Goal: Task Accomplishment & Management: Use online tool/utility

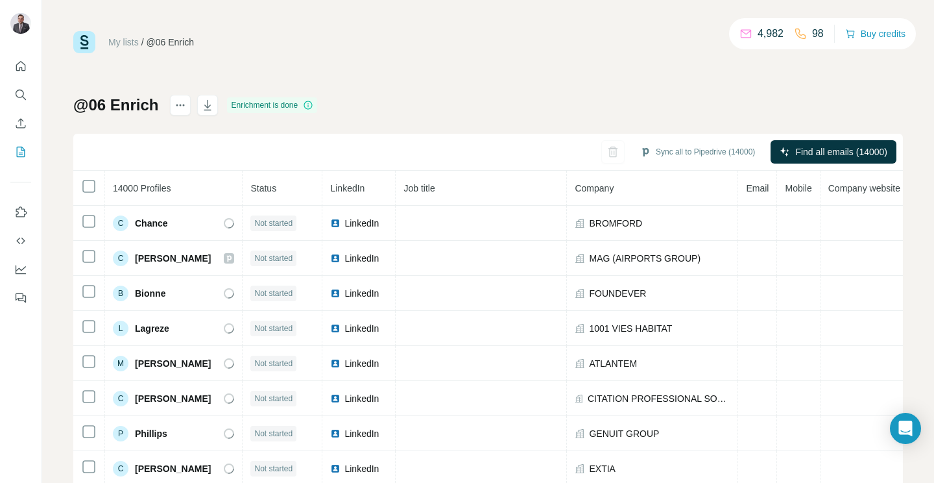
click at [311, 105] on icon at bounding box center [308, 105] width 10 height 10
click at [309, 104] on icon at bounding box center [308, 105] width 10 height 10
click at [222, 219] on icon at bounding box center [229, 223] width 14 height 14
click at [649, 154] on button "Sync all to Pipedrive (14000)" at bounding box center [697, 151] width 133 height 19
click at [581, 102] on div "@06 Enrich Enrichment is done Sync all to Pipedrive (14000) Find all emails (14…" at bounding box center [488, 304] width 830 height 418
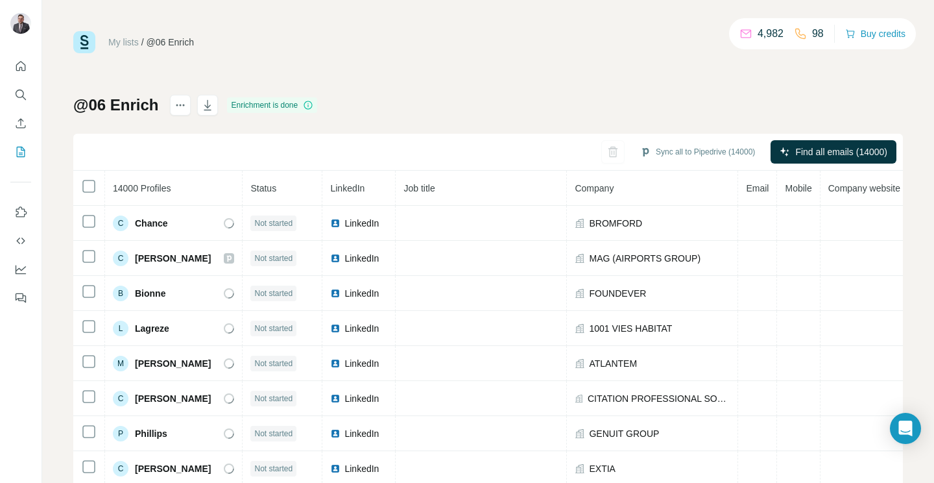
click at [309, 104] on icon at bounding box center [308, 105] width 1 height 4
click at [647, 150] on button "Sync all to Pipedrive (14000)" at bounding box center [697, 151] width 133 height 19
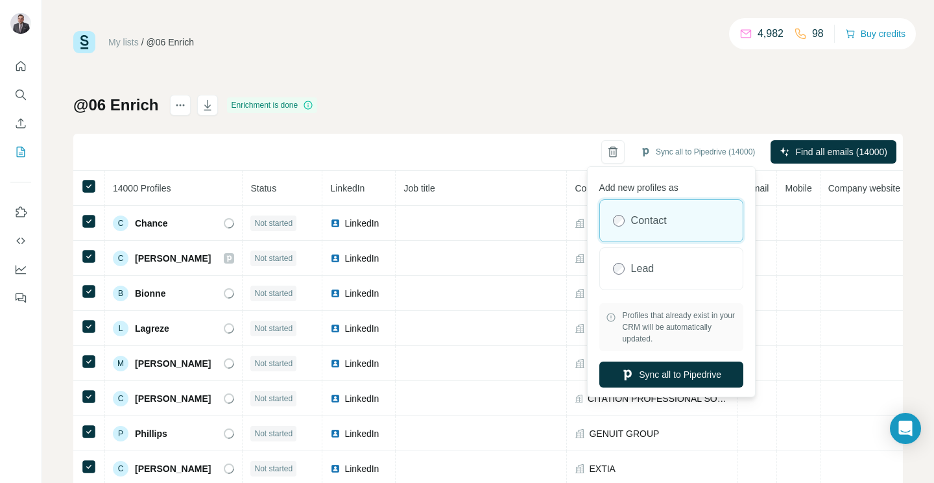
click at [667, 380] on button "Sync all to Pipedrive" at bounding box center [671, 374] width 144 height 26
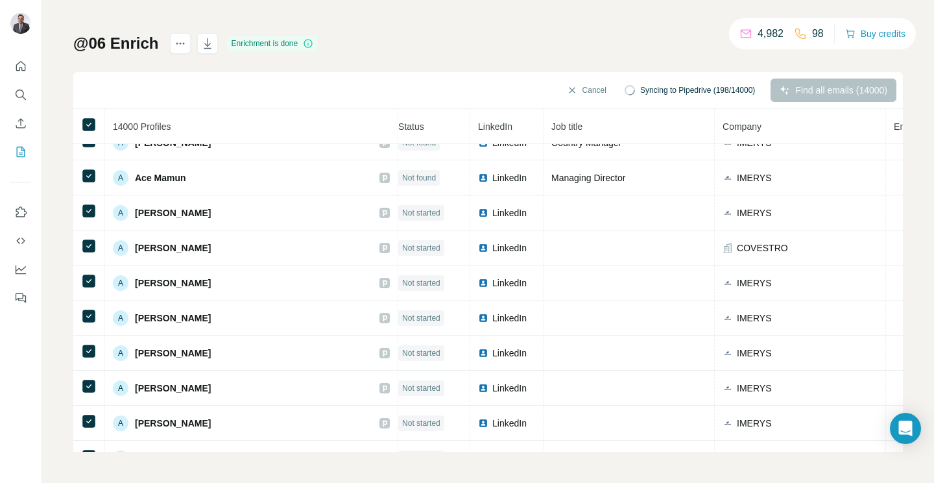
scroll to position [859, 8]
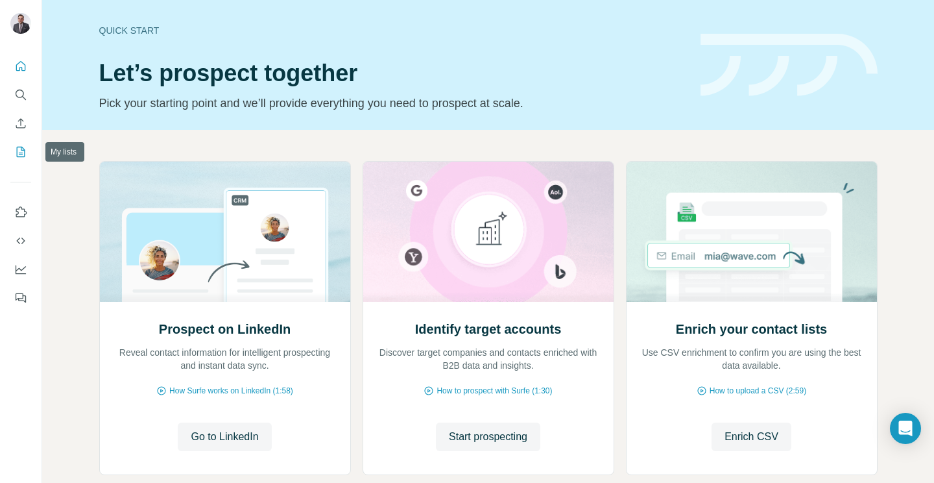
click at [19, 151] on icon "My lists" at bounding box center [20, 151] width 13 height 13
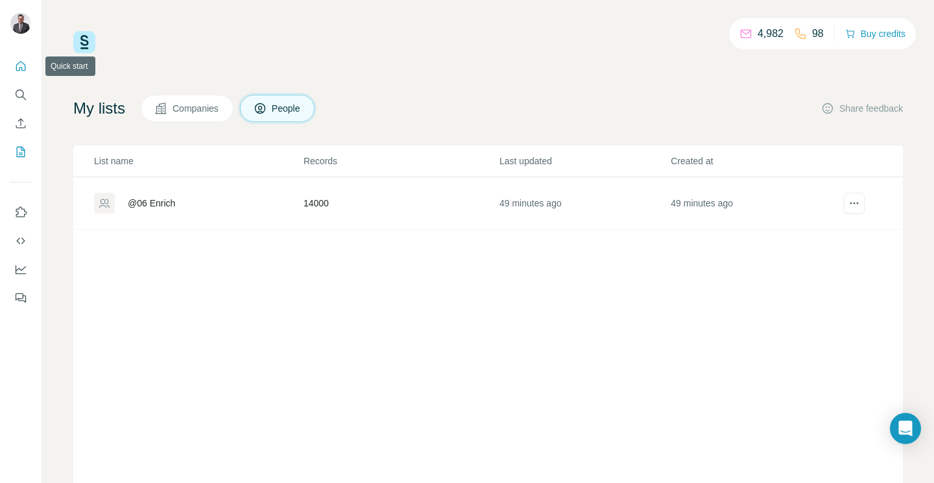
click at [19, 63] on icon "Quick start" at bounding box center [20, 66] width 13 height 13
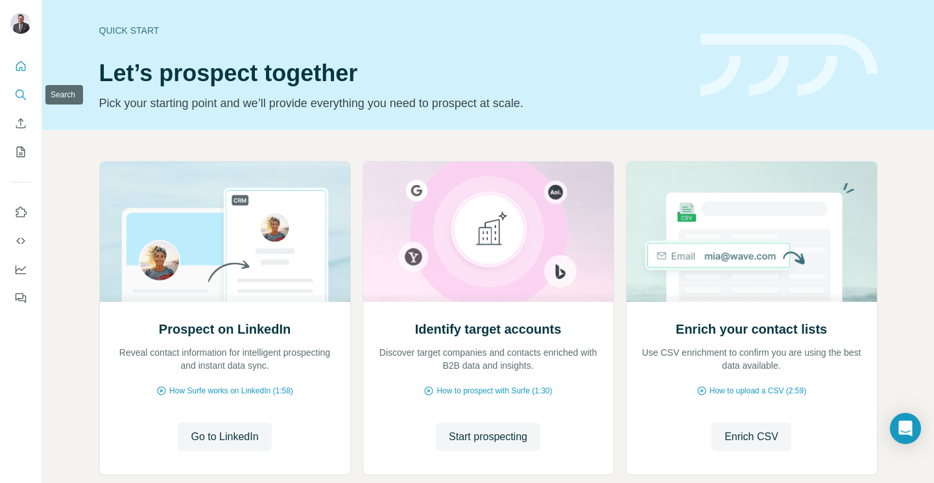
click at [16, 93] on icon "Search" at bounding box center [20, 94] width 13 height 13
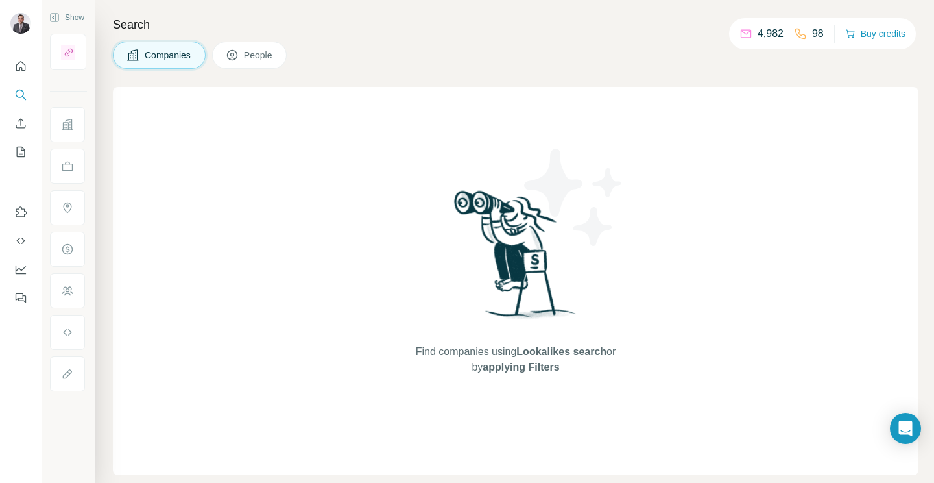
click at [246, 53] on button "People" at bounding box center [249, 55] width 75 height 27
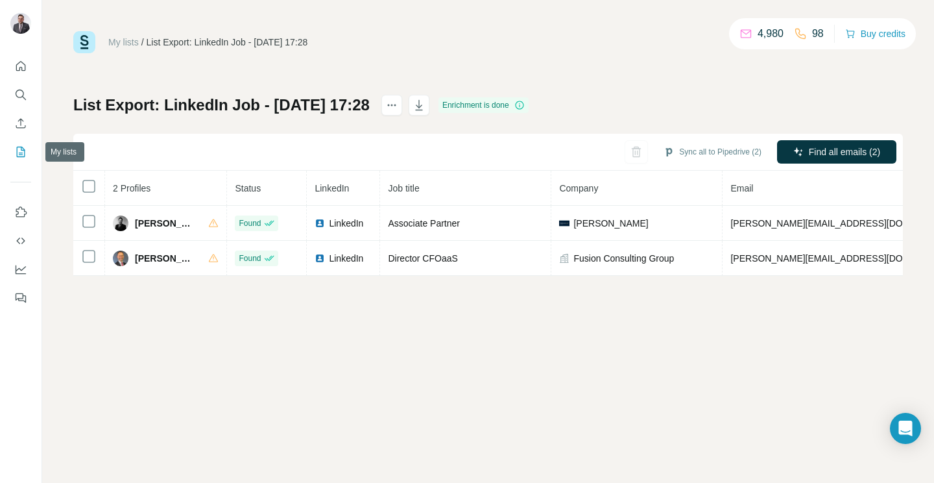
click at [21, 149] on icon "My lists" at bounding box center [22, 151] width 6 height 8
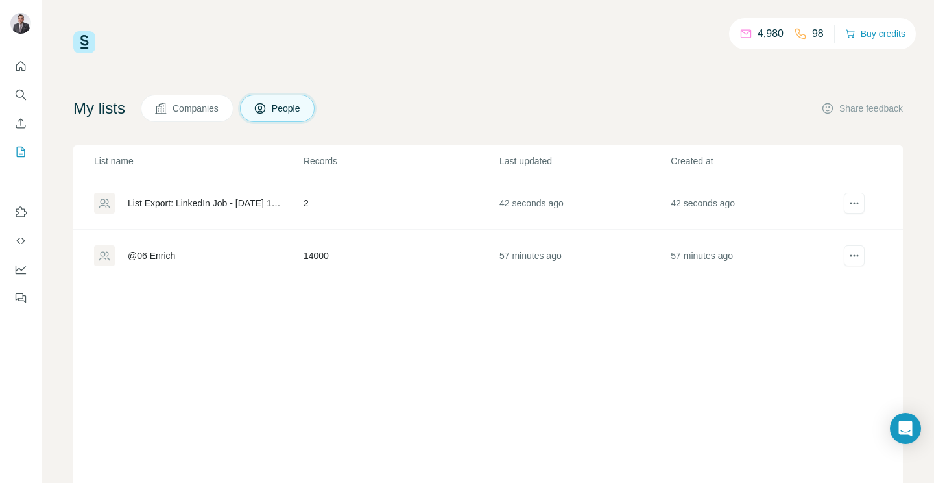
click at [220, 202] on div "List Export: LinkedIn Job - [DATE] 17:28" at bounding box center [205, 203] width 154 height 13
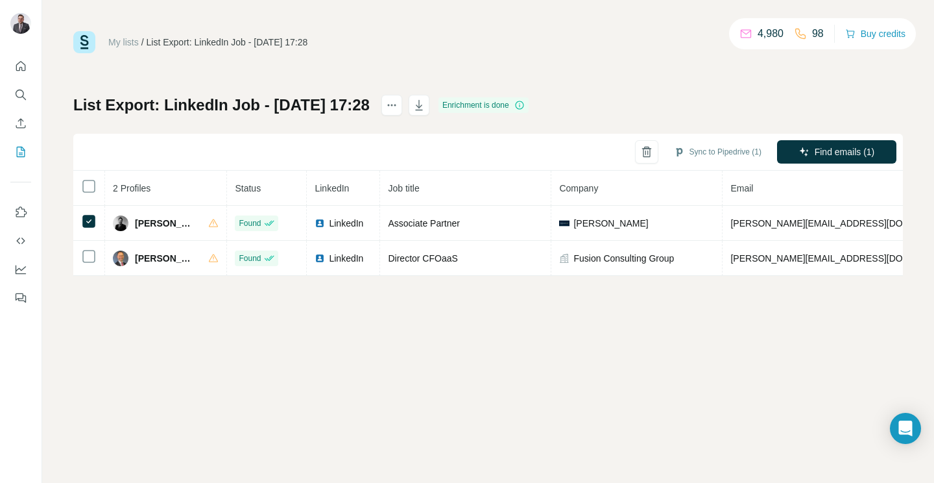
click at [699, 148] on button "Sync to Pipedrive (1)" at bounding box center [718, 151] width 106 height 19
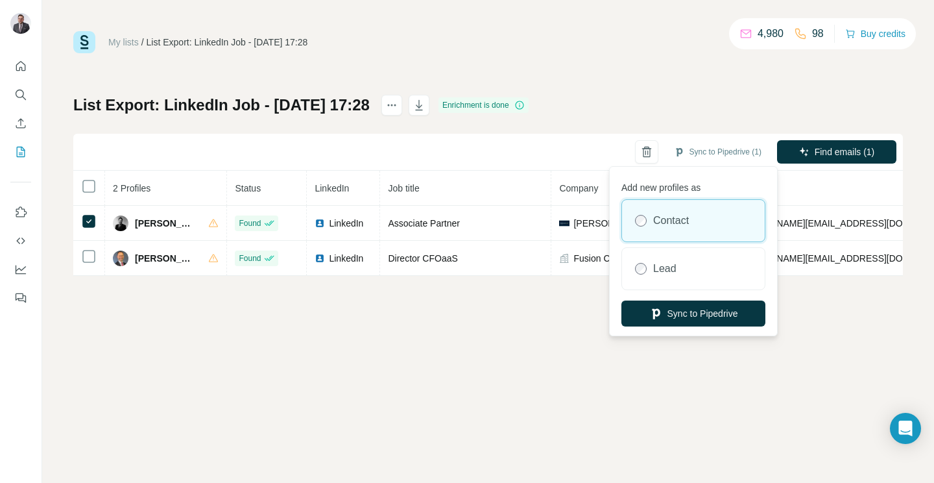
click at [697, 317] on button "Sync to Pipedrive" at bounding box center [693, 313] width 144 height 26
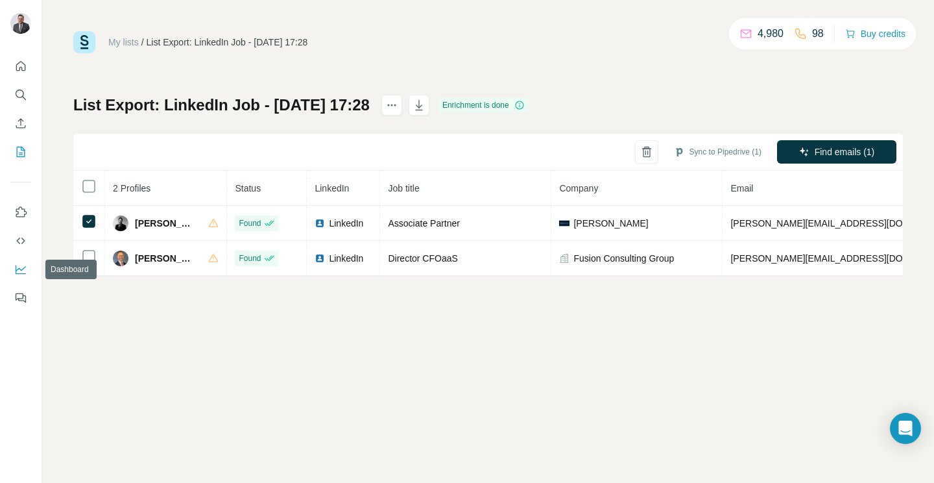
click at [25, 269] on icon "Dashboard" at bounding box center [20, 269] width 13 height 13
click at [705, 149] on button "Sync to Pipedrive (1)" at bounding box center [718, 151] width 106 height 19
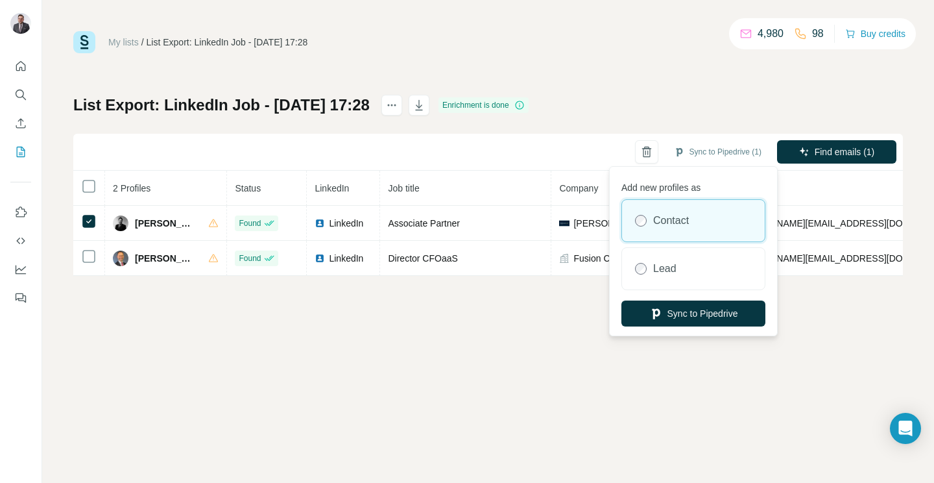
click at [682, 221] on label "Contact" at bounding box center [671, 221] width 36 height 16
click at [692, 313] on button "Sync to Pipedrive" at bounding box center [693, 313] width 144 height 26
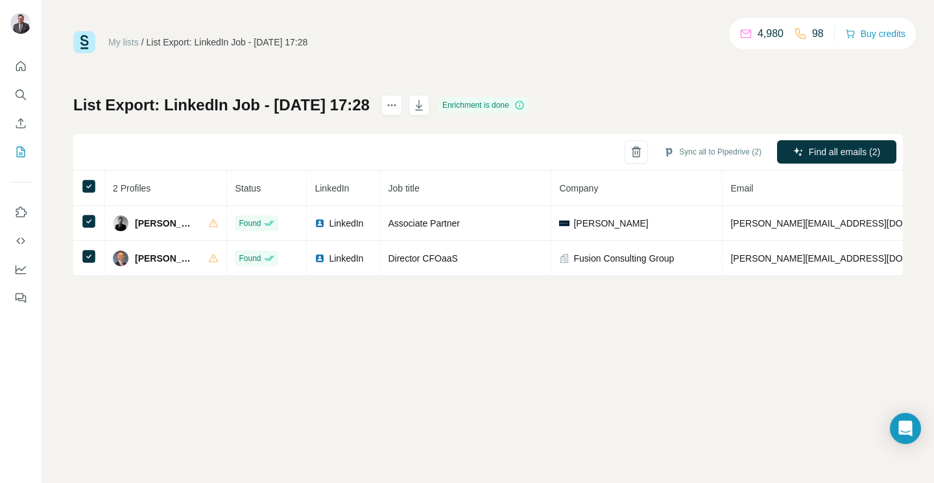
click at [693, 147] on button "Sync all to Pipedrive (2)" at bounding box center [712, 151] width 116 height 19
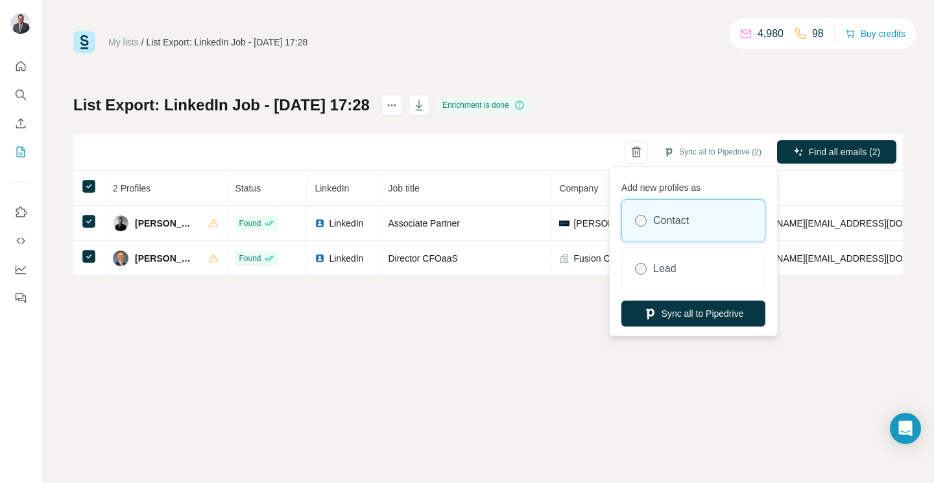
click at [699, 313] on button "Sync all to Pipedrive" at bounding box center [693, 313] width 144 height 26
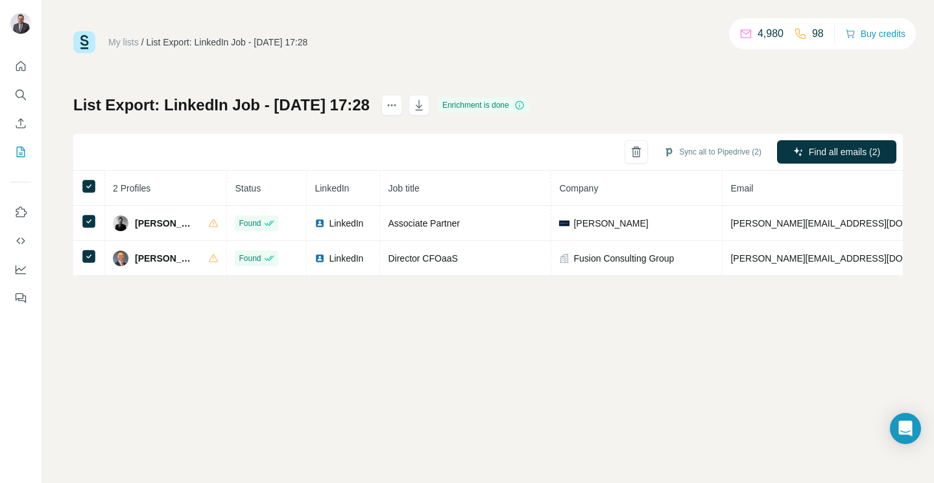
click at [699, 153] on button "Sync all to Pipedrive (2)" at bounding box center [712, 151] width 116 height 19
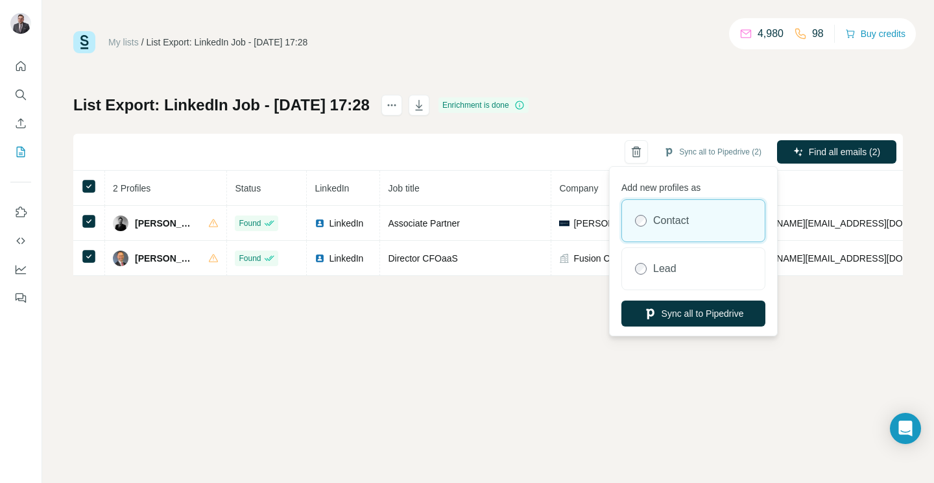
click at [705, 313] on button "Sync all to Pipedrive" at bounding box center [693, 313] width 144 height 26
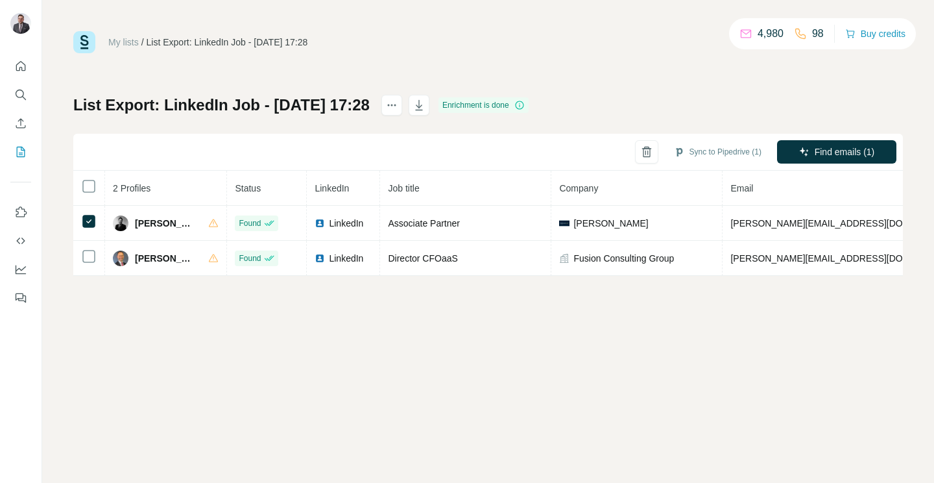
click at [713, 154] on button "Sync to Pipedrive (1)" at bounding box center [718, 151] width 106 height 19
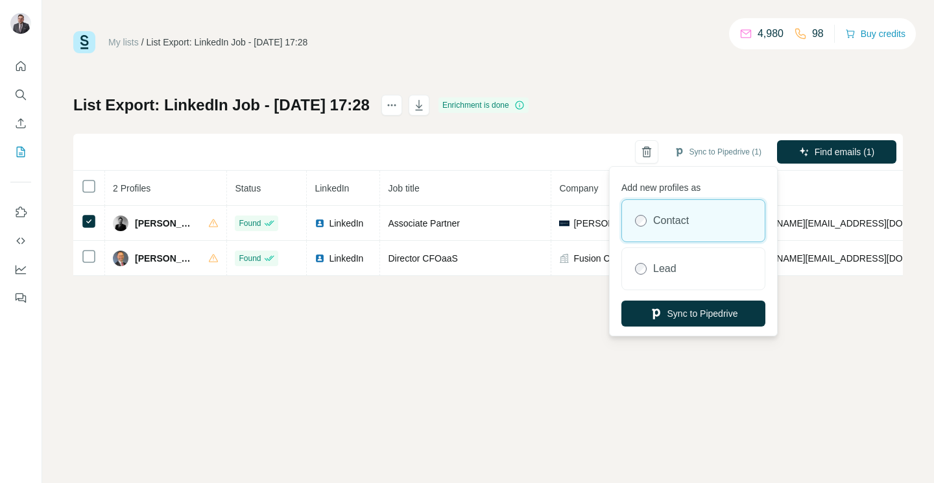
click at [713, 318] on button "Sync to Pipedrive" at bounding box center [693, 313] width 144 height 26
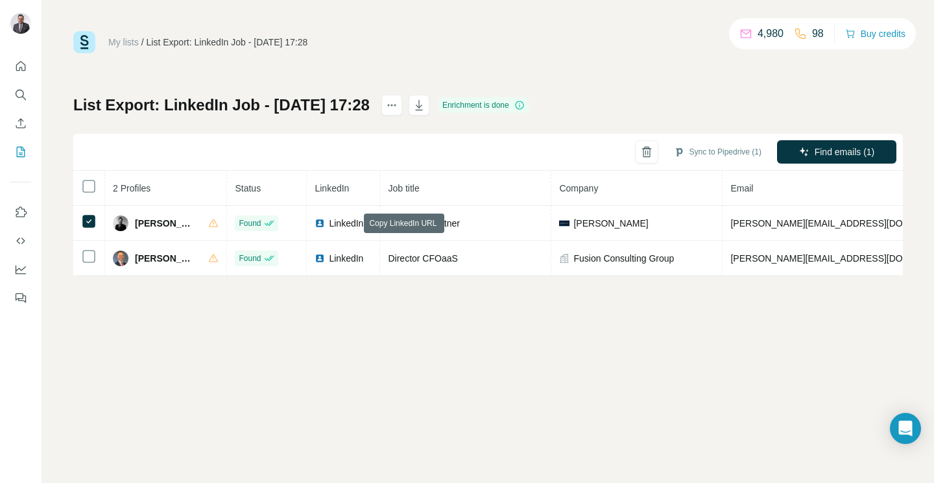
click at [0, 0] on icon at bounding box center [0, 0] width 0 height 0
click at [717, 152] on button "Sync to Pipedrive (1)" at bounding box center [718, 151] width 106 height 19
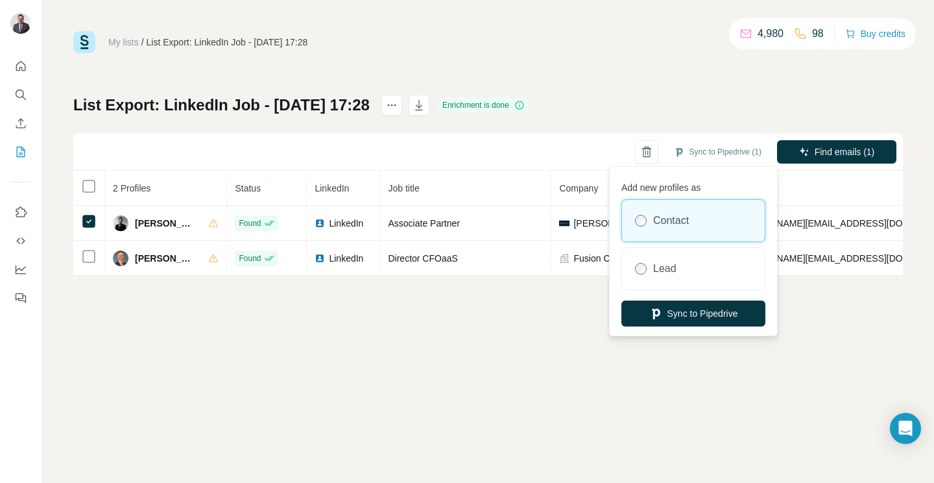
click at [671, 315] on button "Sync to Pipedrive" at bounding box center [693, 313] width 144 height 26
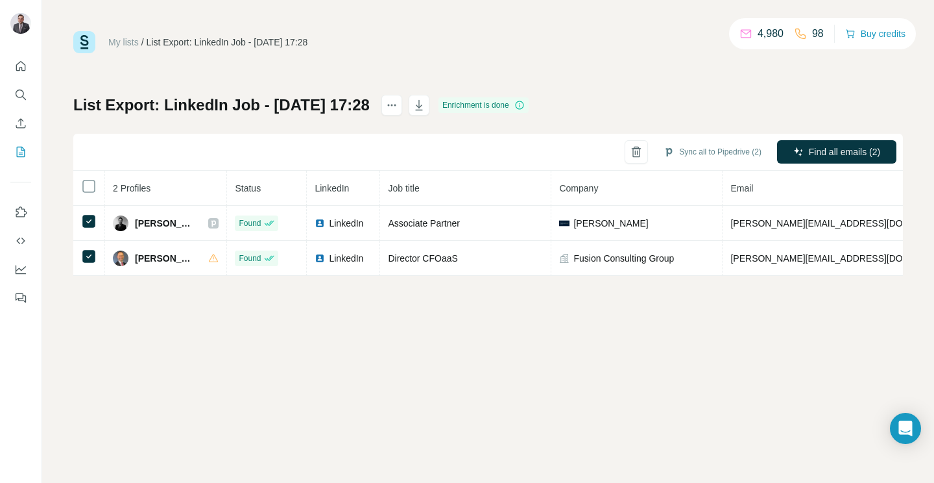
click at [686, 152] on button "Sync all to Pipedrive (2)" at bounding box center [712, 151] width 116 height 19
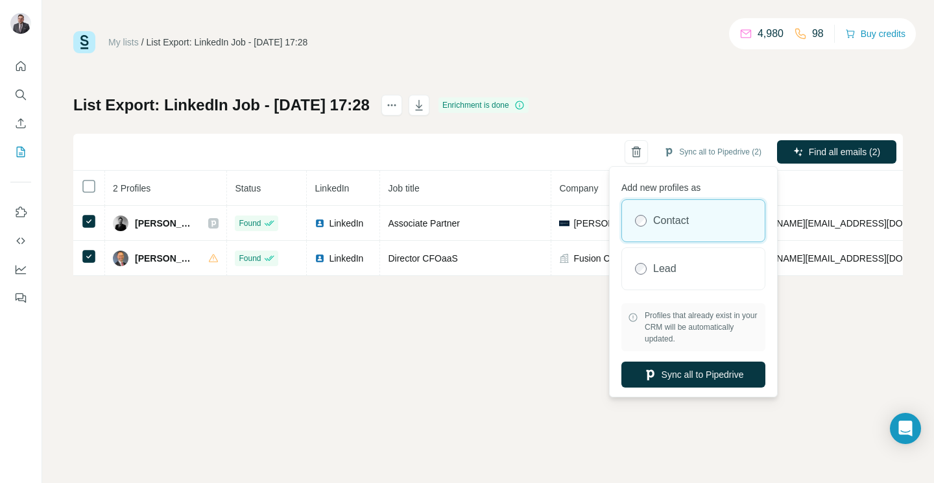
click at [708, 381] on button "Sync all to Pipedrive" at bounding box center [693, 374] width 144 height 26
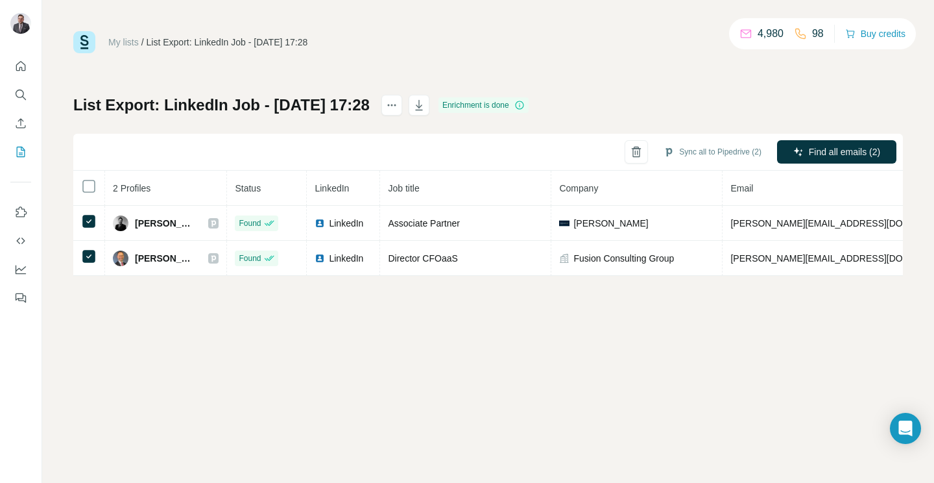
click at [211, 224] on icon at bounding box center [213, 223] width 5 height 6
click at [210, 256] on icon at bounding box center [214, 258] width 8 height 10
click at [14, 271] on icon "Dashboard" at bounding box center [20, 269] width 13 height 13
